Goal: Task Accomplishment & Management: Complete application form

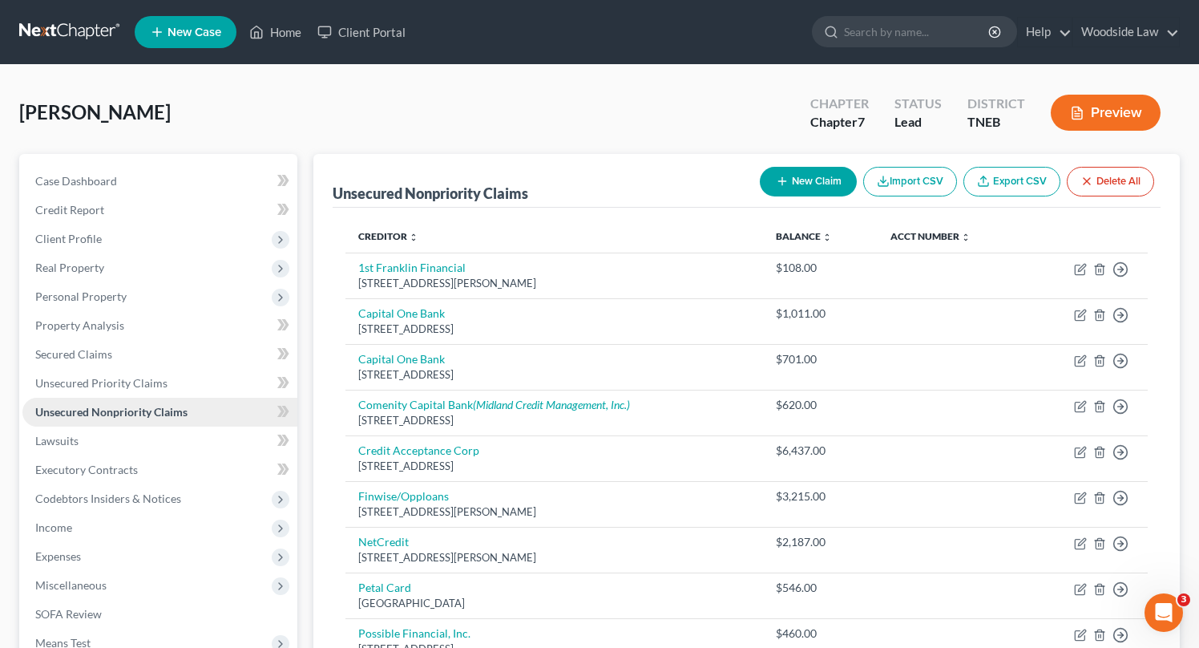
click at [168, 410] on span "Unsecured Nonpriority Claims" at bounding box center [111, 412] width 152 height 14
click at [790, 167] on button "New Claim" at bounding box center [808, 182] width 97 height 30
select select "0"
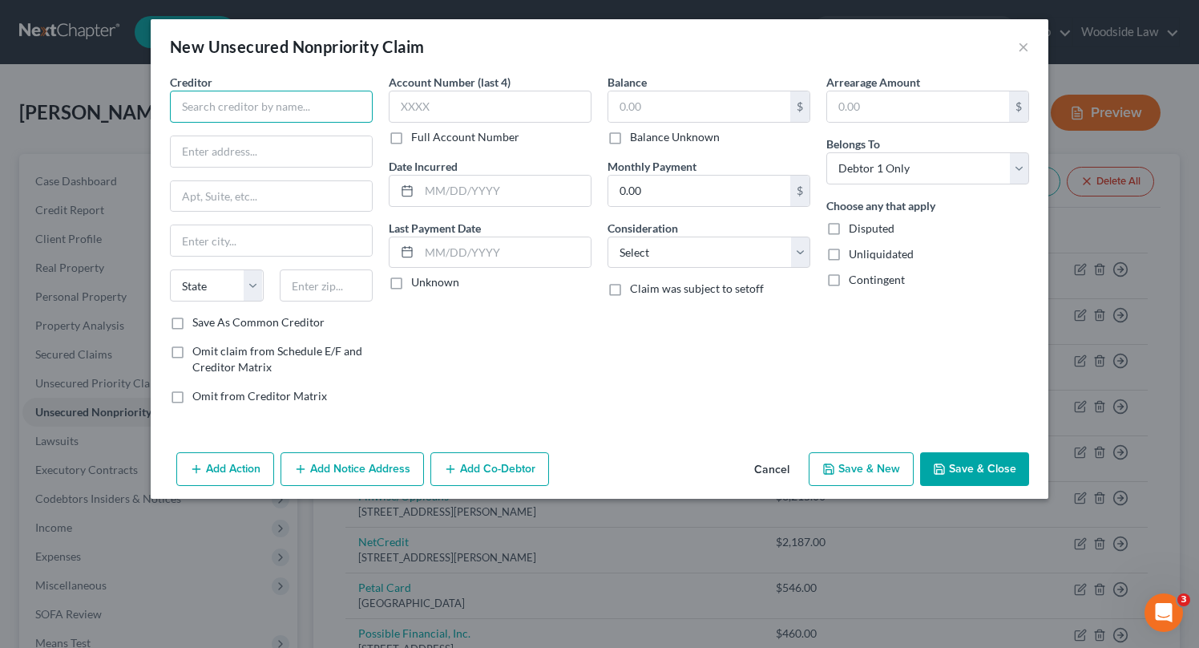
click at [297, 111] on input "text" at bounding box center [271, 107] width 203 height 32
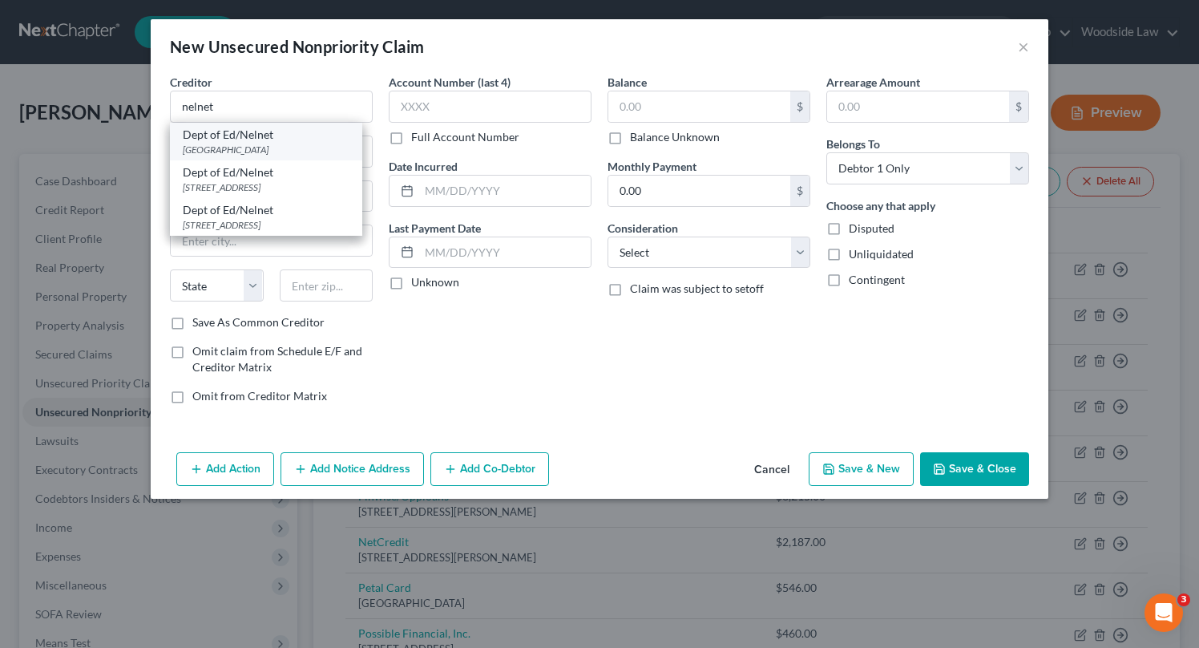
click at [276, 145] on div "[GEOGRAPHIC_DATA]" at bounding box center [266, 150] width 167 height 14
type input "Dept of Ed/Nelnet"
type input "PO Box 82561"
type input "Lincoln"
select select "30"
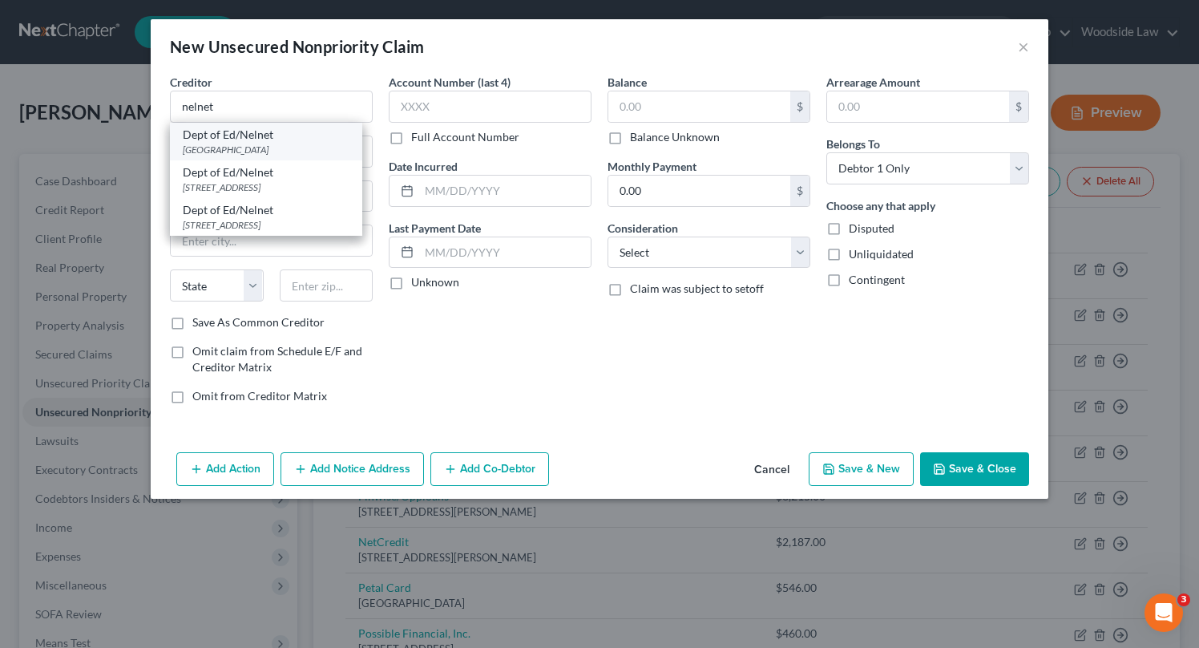
type input "68501"
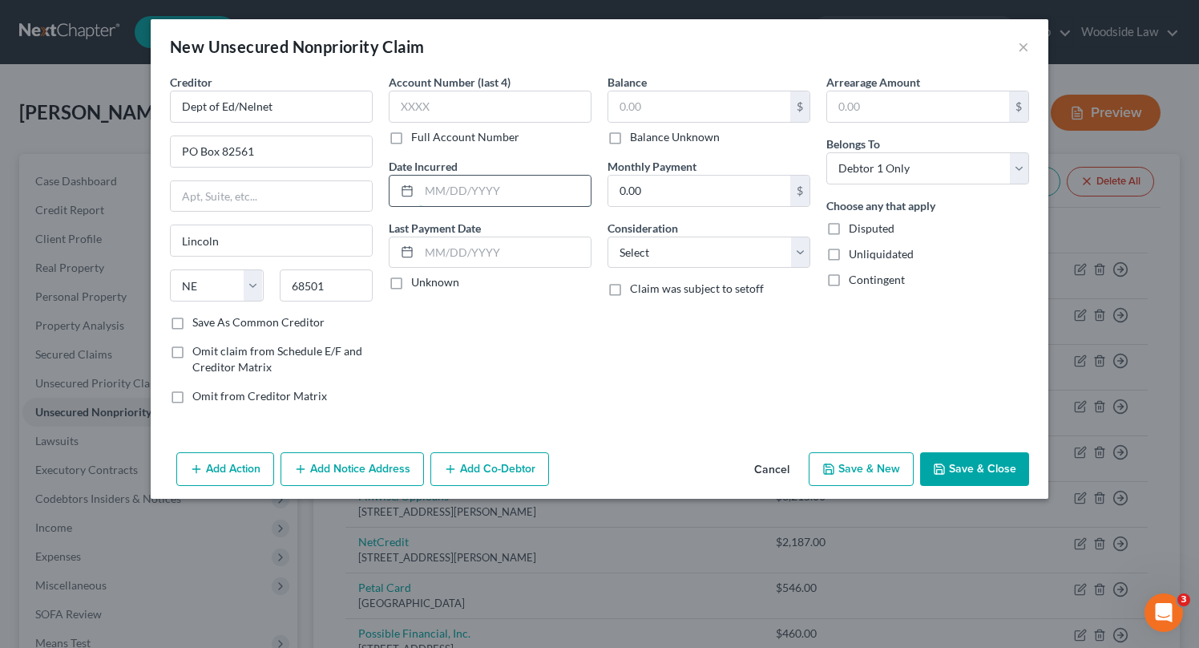
click at [515, 189] on input "text" at bounding box center [505, 191] width 172 height 30
click at [718, 104] on input "text" at bounding box center [699, 106] width 182 height 30
click at [512, 187] on input "2024" at bounding box center [505, 191] width 172 height 30
type input "[DATE]-[DATE]"
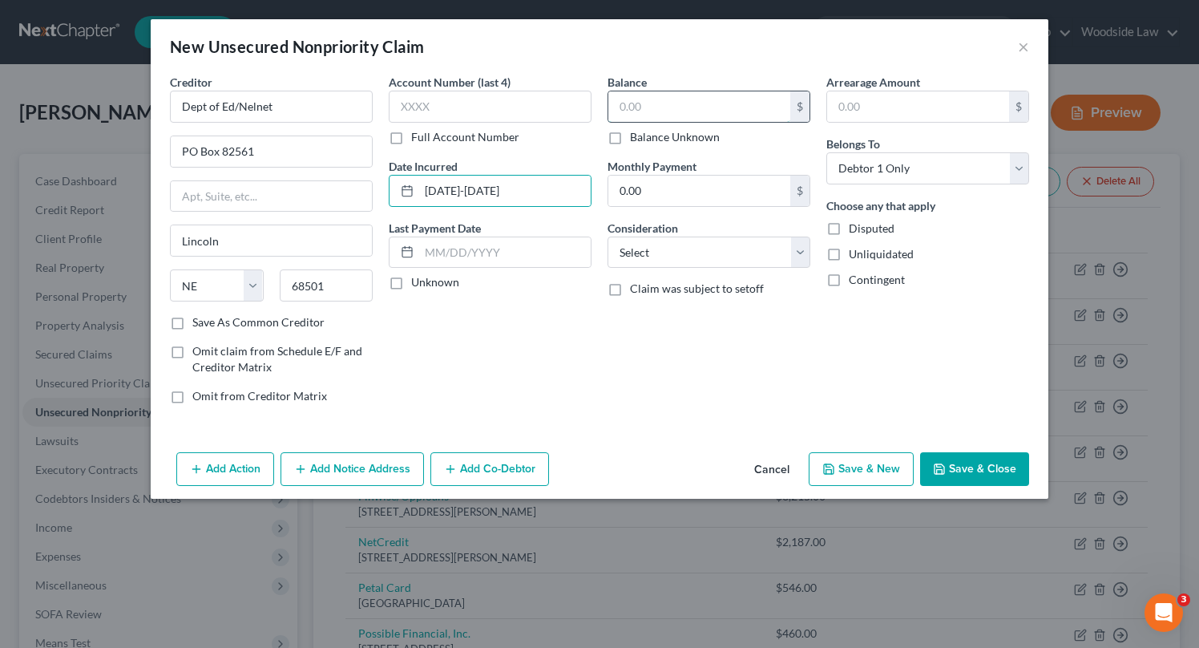
click at [710, 110] on input "text" at bounding box center [699, 106] width 182 height 30
type input "104,133"
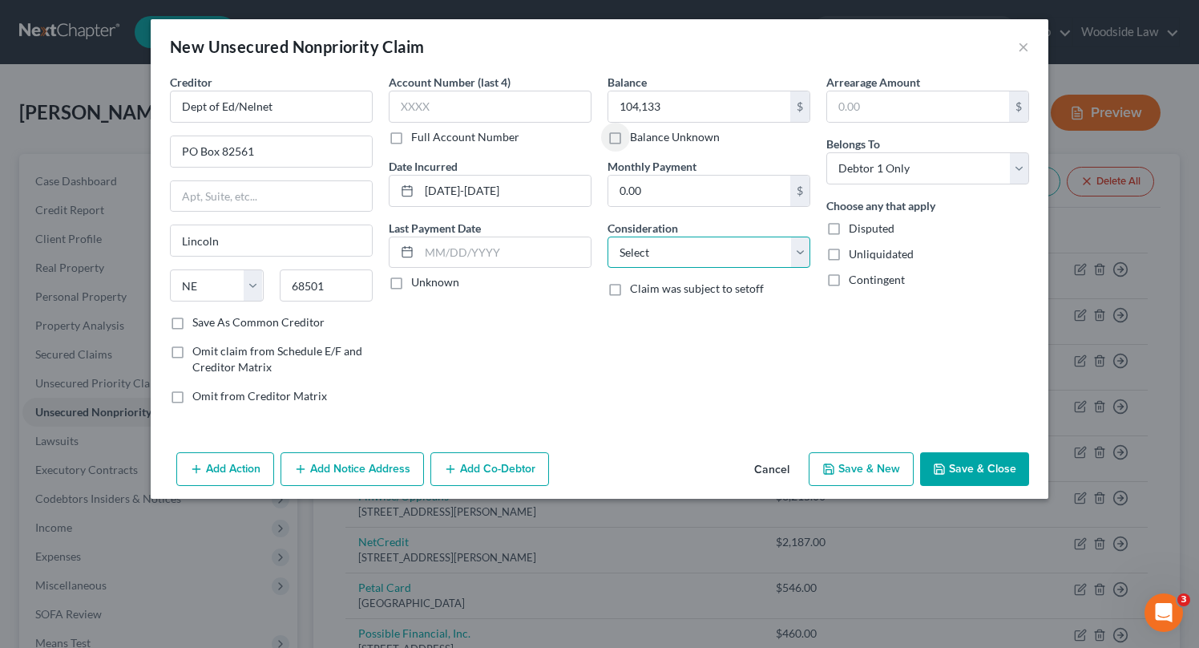
click at [742, 259] on select "Select Cable / Satellite Services Collection Agency Credit Card Debt Debt Couns…" at bounding box center [708, 252] width 203 height 32
select select "17"
click at [607, 236] on select "Select Cable / Satellite Services Collection Agency Credit Card Debt Debt Couns…" at bounding box center [708, 252] width 203 height 32
click at [866, 473] on button "Save & New" at bounding box center [861, 469] width 105 height 34
select select "0"
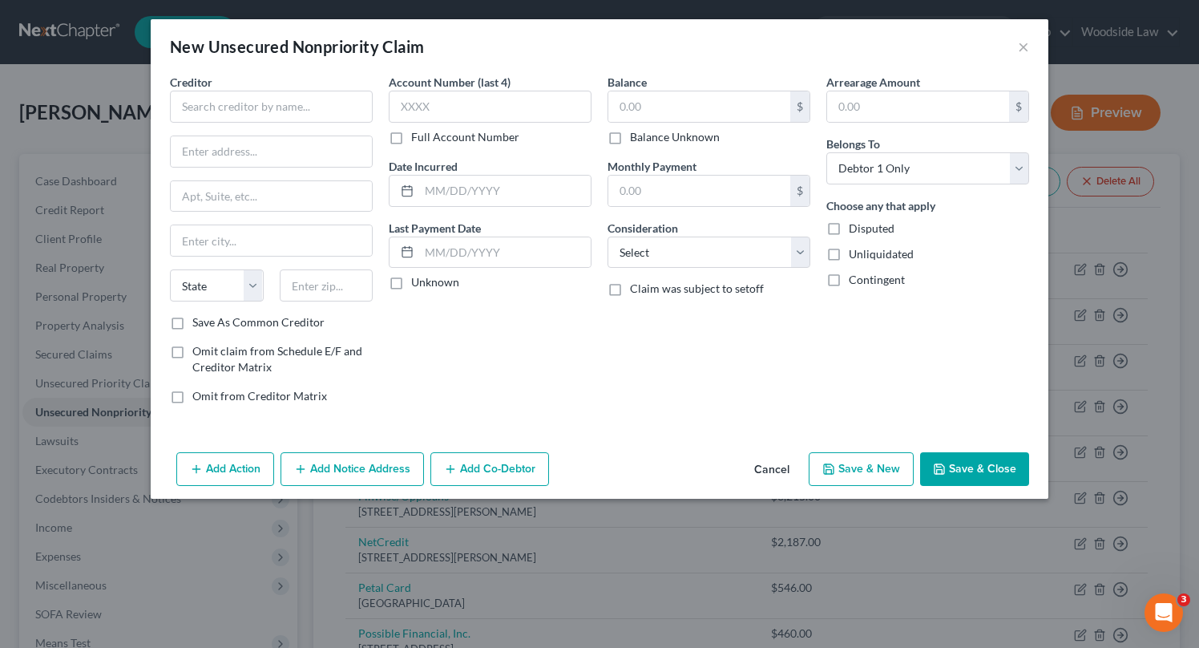
click at [785, 469] on button "Cancel" at bounding box center [771, 470] width 61 height 32
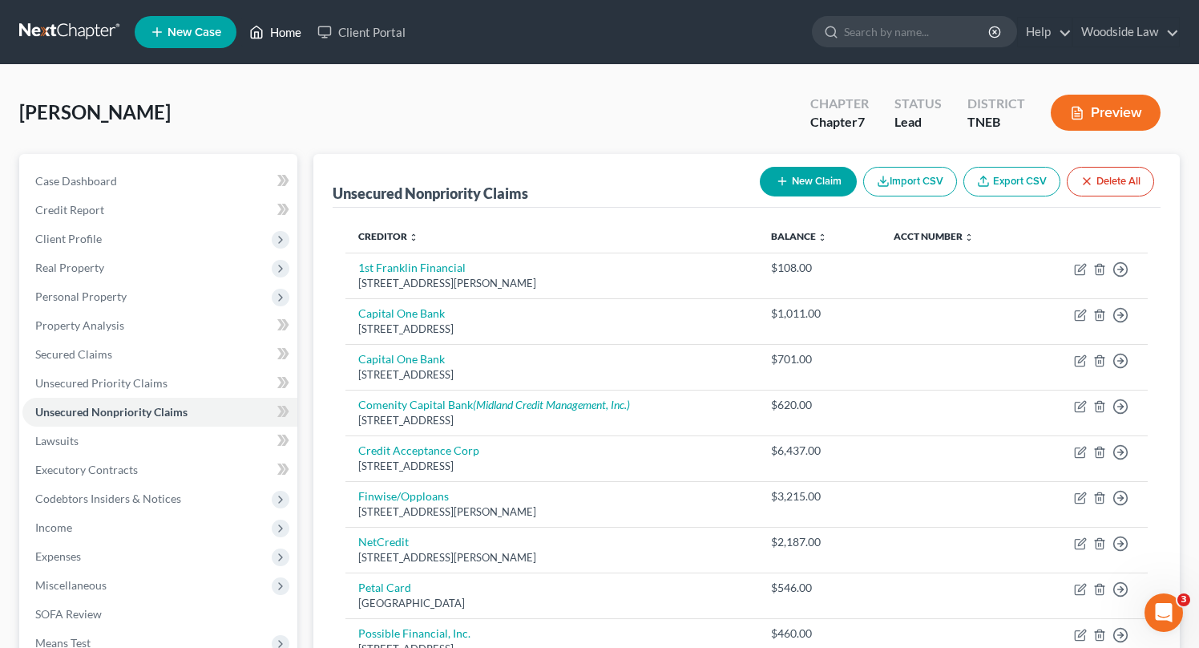
click at [278, 31] on link "Home" at bounding box center [275, 32] width 68 height 29
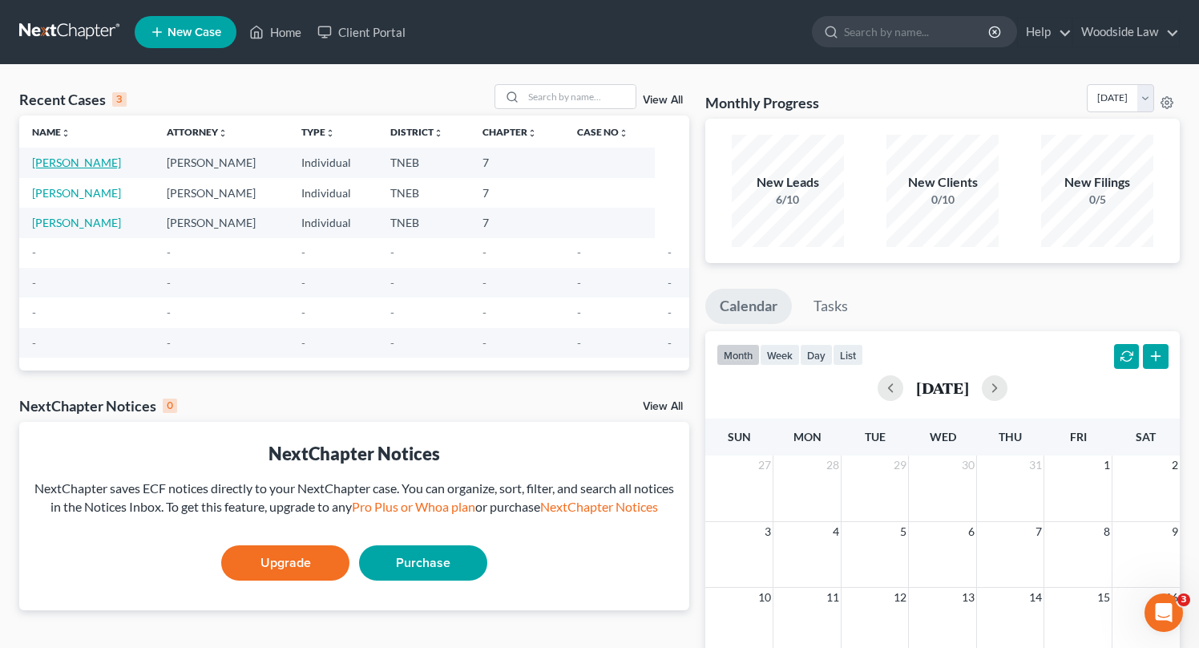
click at [71, 159] on link "[PERSON_NAME]" at bounding box center [76, 162] width 89 height 14
